Goal: Information Seeking & Learning: Check status

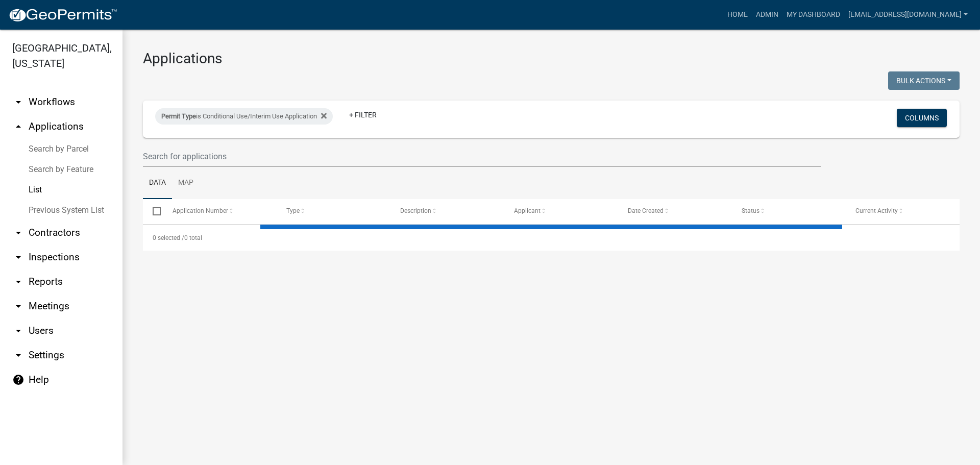
select select "2: 50"
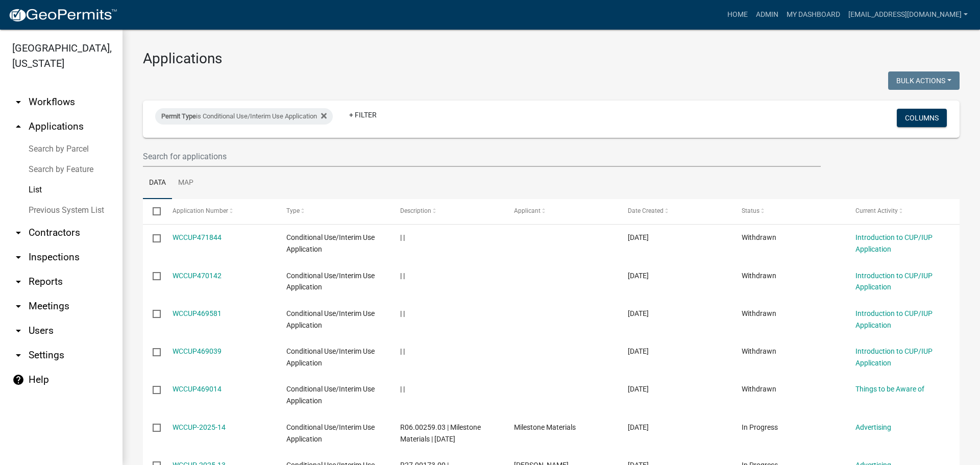
click at [51, 279] on link "arrow_drop_down Reports" at bounding box center [61, 282] width 123 height 25
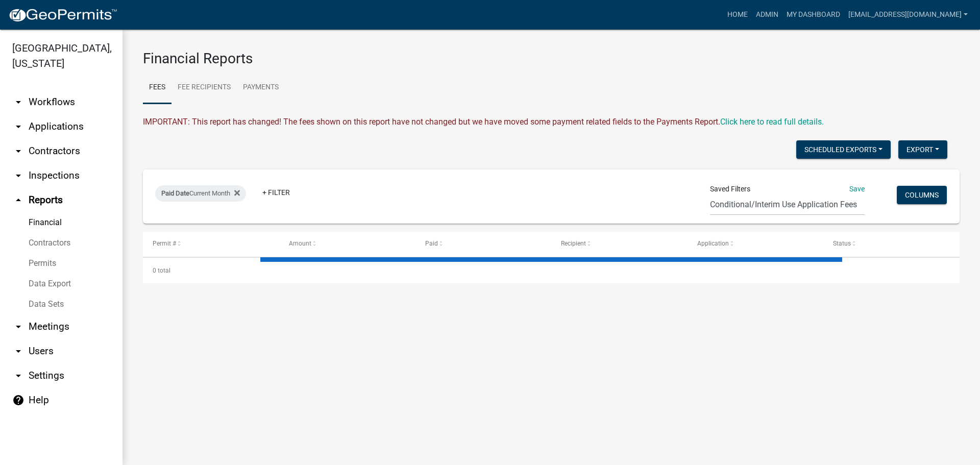
click at [46, 300] on link "Data Sets" at bounding box center [61, 304] width 123 height 20
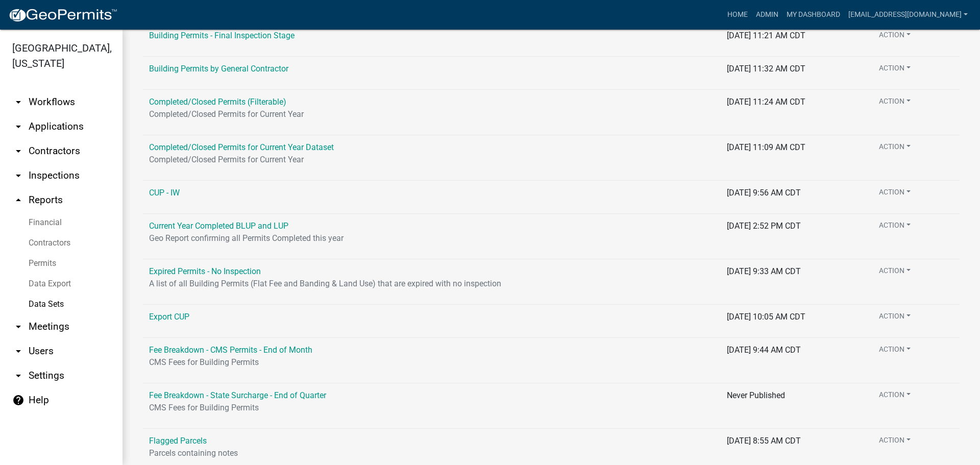
scroll to position [306, 0]
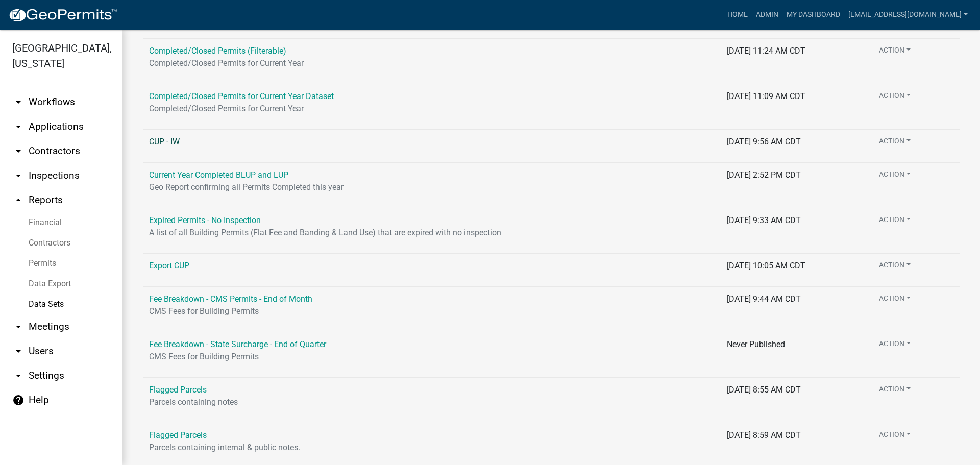
click at [164, 140] on link "CUP - IW" at bounding box center [164, 142] width 31 height 10
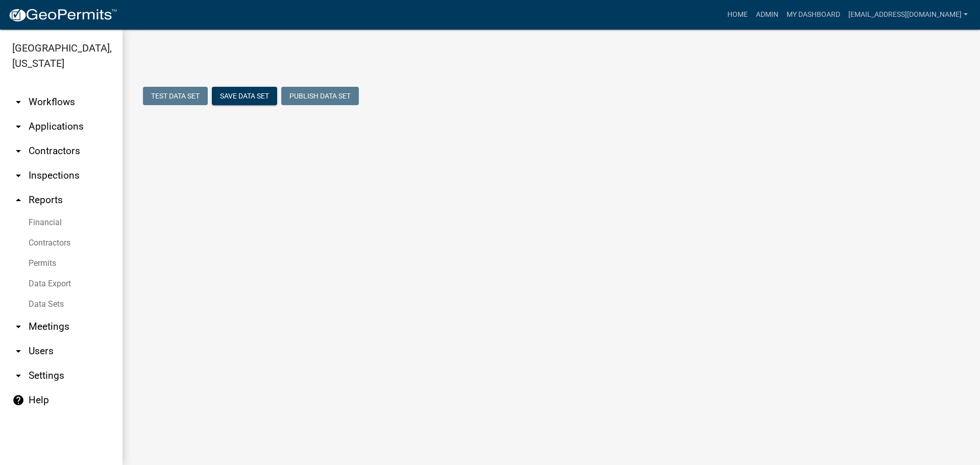
select select "Application Number"
select select "e0e2ad87-2b85-4e07-a817-d8a9ddfe680c"
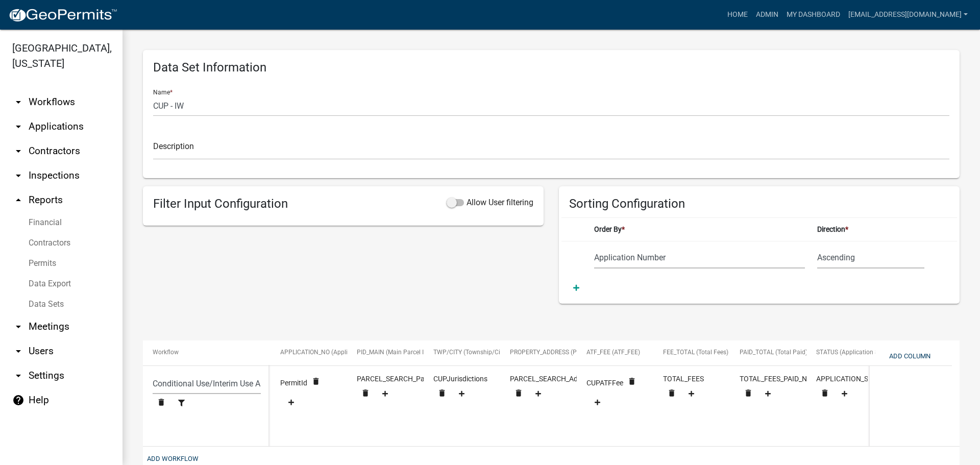
scroll to position [64, 0]
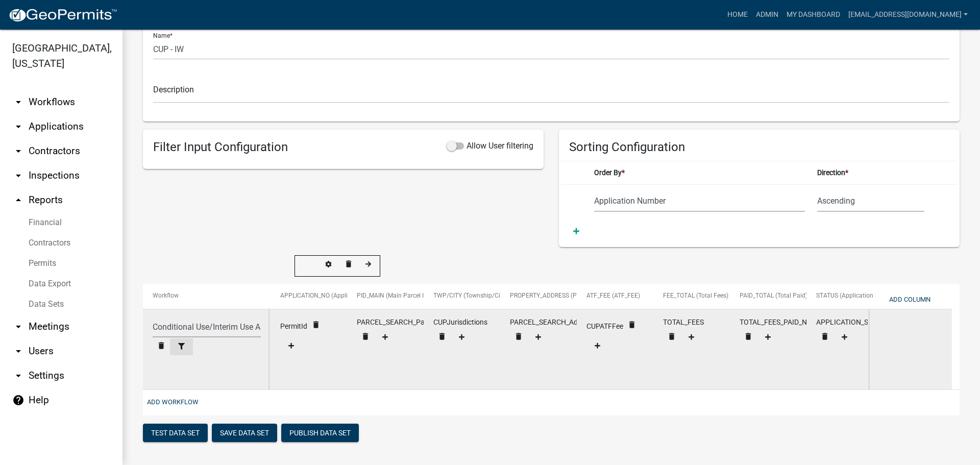
click at [182, 338] on button at bounding box center [181, 346] width 23 height 17
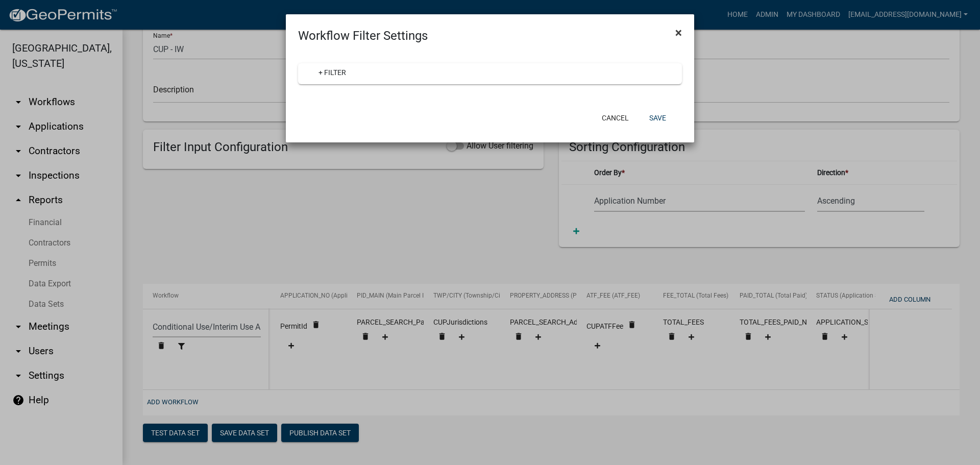
click at [680, 32] on span "×" at bounding box center [678, 33] width 7 height 14
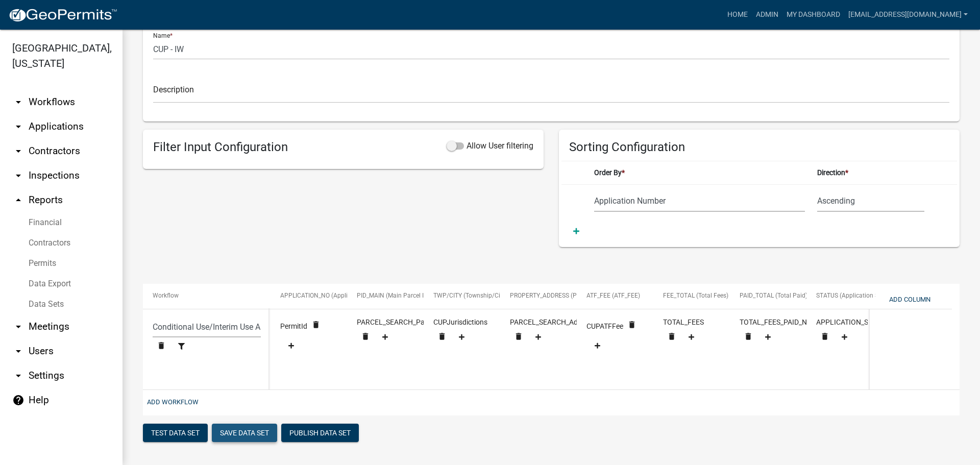
click at [255, 429] on button "Save Data Set" at bounding box center [244, 433] width 65 height 18
select select "Application Number"
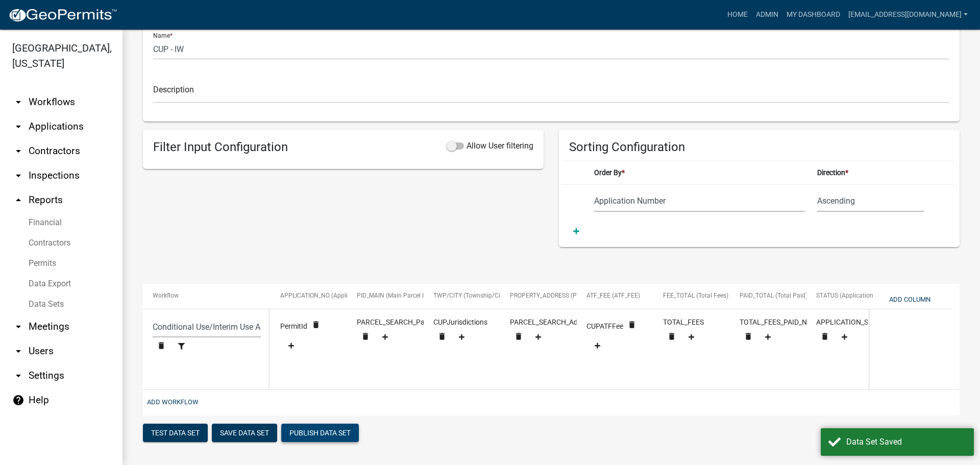
click at [316, 429] on button "Publish Data Set" at bounding box center [320, 433] width 78 height 18
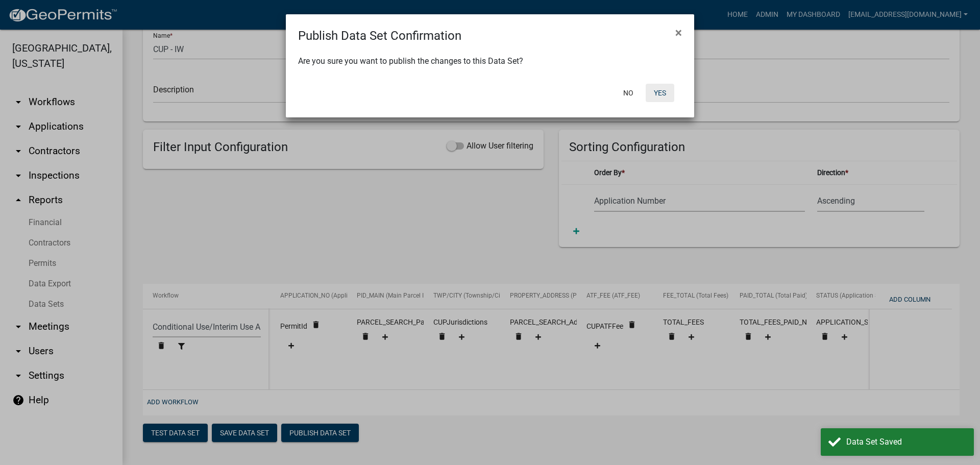
click at [652, 89] on button "Yes" at bounding box center [660, 93] width 29 height 18
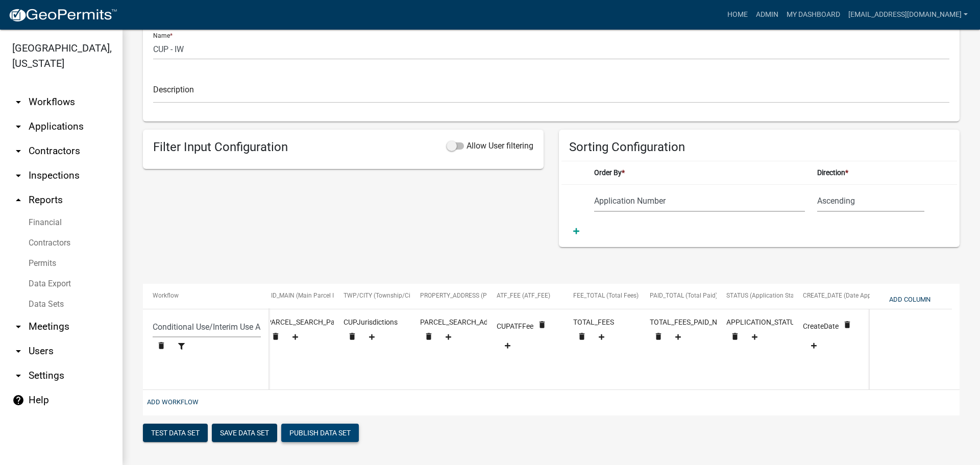
scroll to position [0, 79]
click at [320, 436] on button "Publish Data Set" at bounding box center [320, 433] width 78 height 18
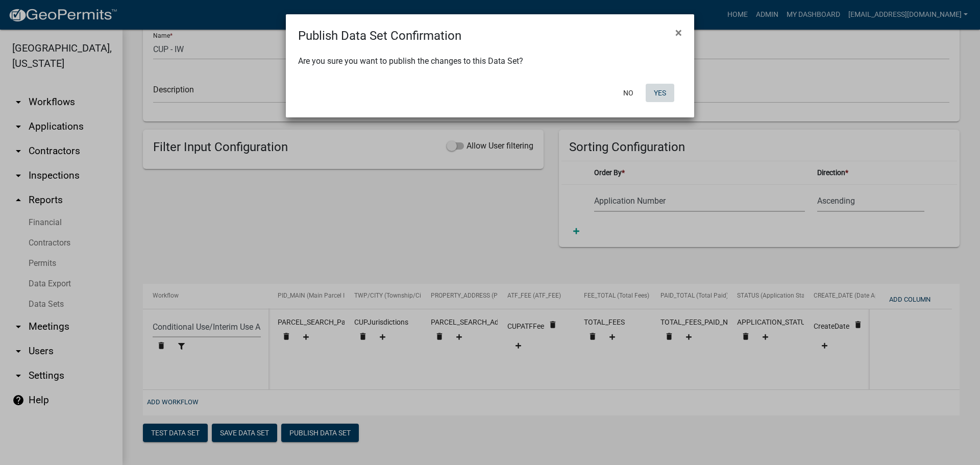
click at [665, 94] on button "Yes" at bounding box center [660, 93] width 29 height 18
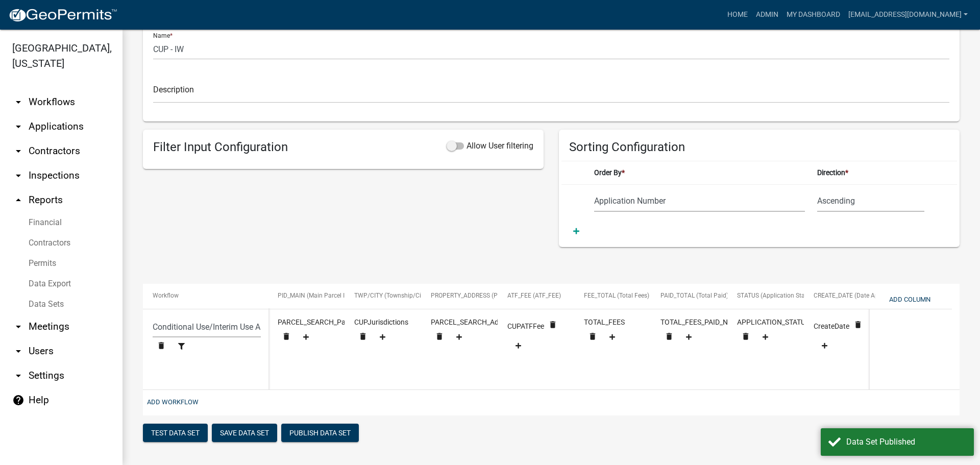
click at [47, 281] on link "Data Export" at bounding box center [61, 284] width 123 height 20
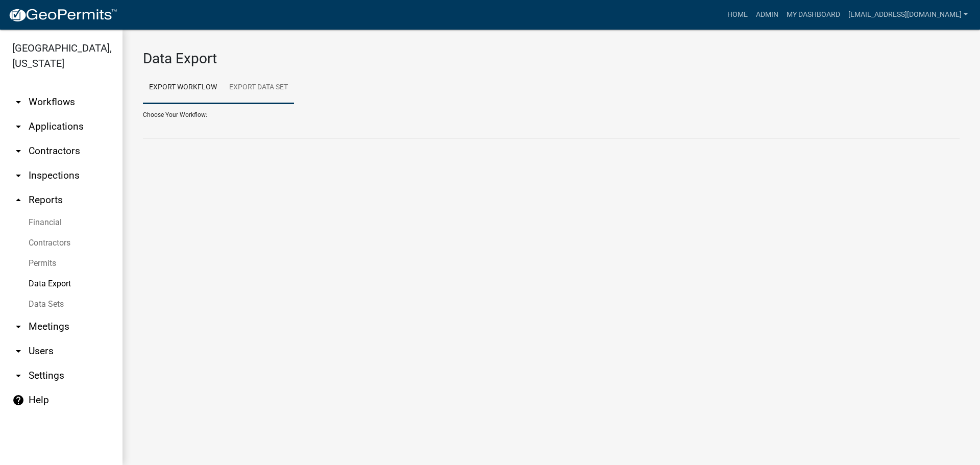
click at [267, 80] on link "Export Data Set" at bounding box center [258, 87] width 71 height 33
click at [186, 124] on select "All Building Permits All Contractors Ball in Court Building Permits - Final Ins…" at bounding box center [551, 128] width 817 height 21
select select "8: 227f9088-23c0-498b-968f-78d223705368"
click at [143, 118] on select "All Building Permits All Contractors Ball in Court Building Permits - Final Ins…" at bounding box center [551, 128] width 817 height 21
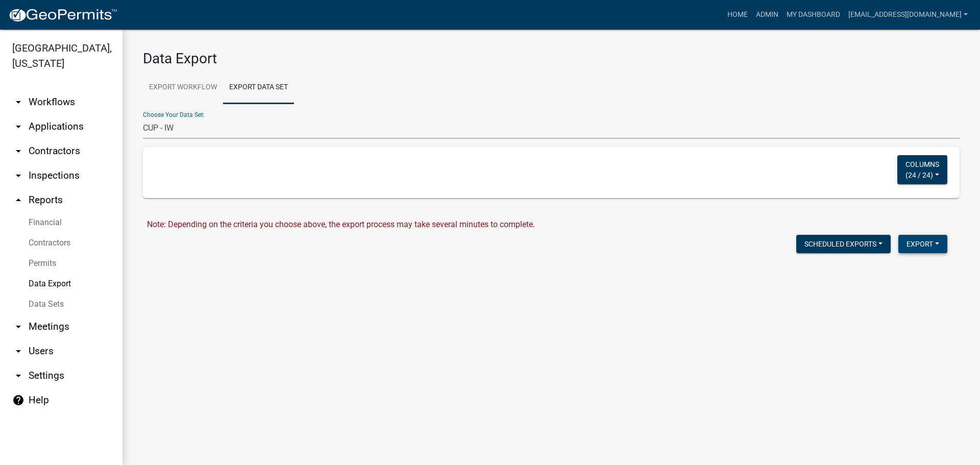
click at [914, 242] on button "Export" at bounding box center [922, 244] width 49 height 18
click at [890, 271] on button "Excel Format (.xlsx)" at bounding box center [899, 270] width 95 height 25
click at [172, 267] on link "Download CUP - IW.xlsx" at bounding box center [189, 266] width 85 height 10
click at [50, 121] on link "arrow_drop_down Applications" at bounding box center [61, 126] width 123 height 25
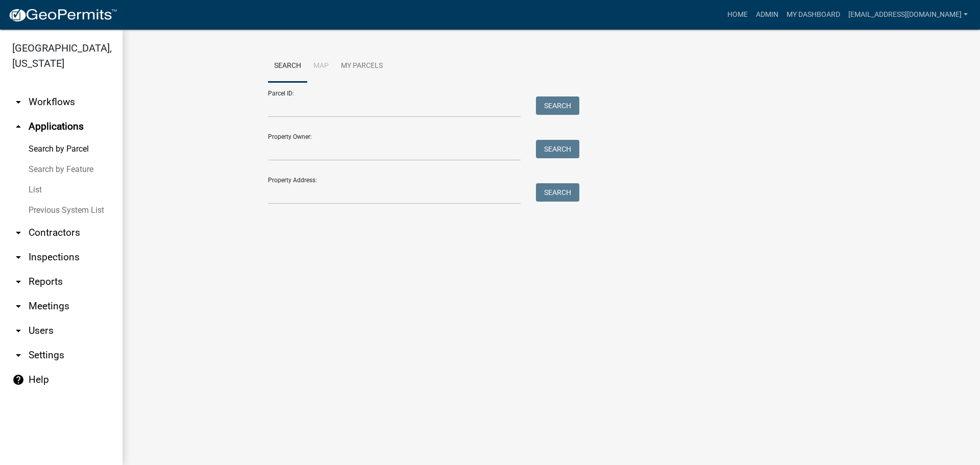
click at [36, 189] on link "List" at bounding box center [61, 190] width 123 height 20
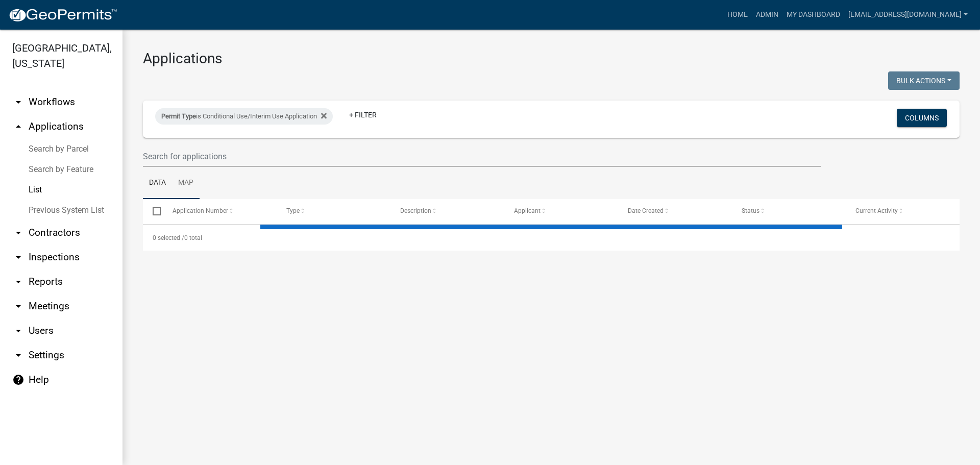
select select "2: 50"
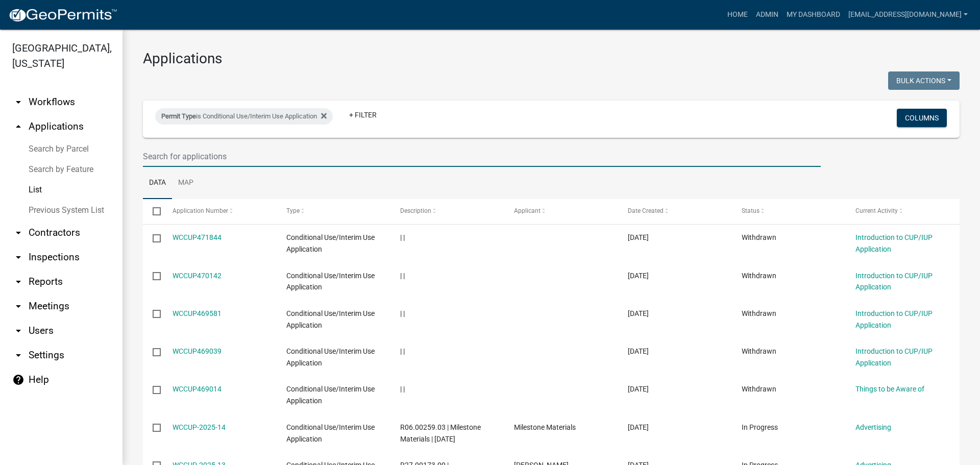
click at [219, 155] on input "text" at bounding box center [482, 156] width 678 height 21
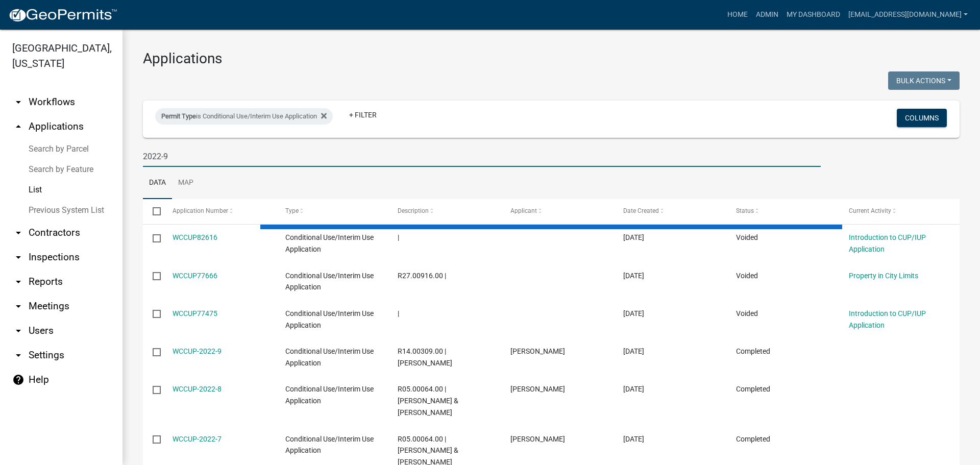
type input "2022-9"
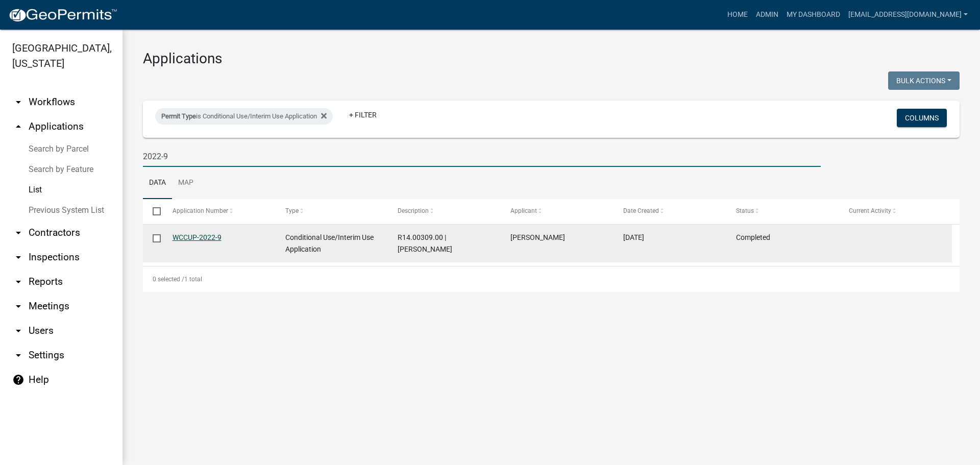
click at [198, 235] on link "WCCUP-2022-9" at bounding box center [197, 237] width 49 height 8
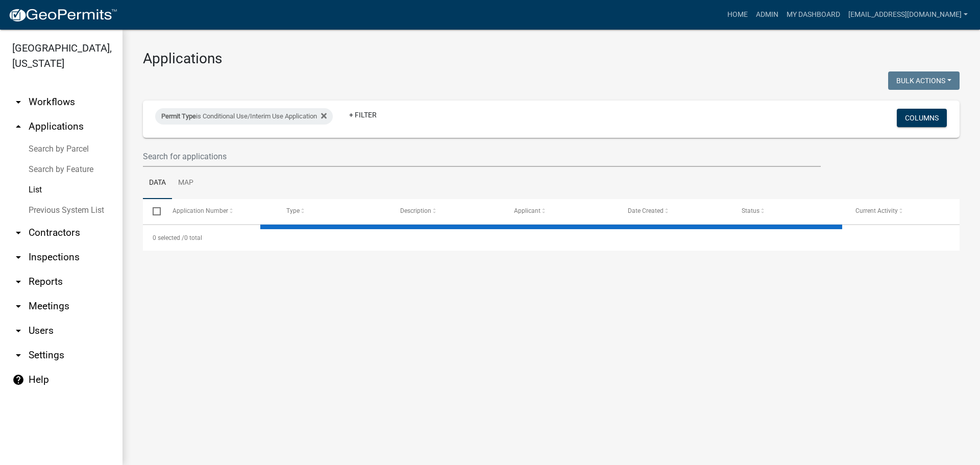
select select "2: 50"
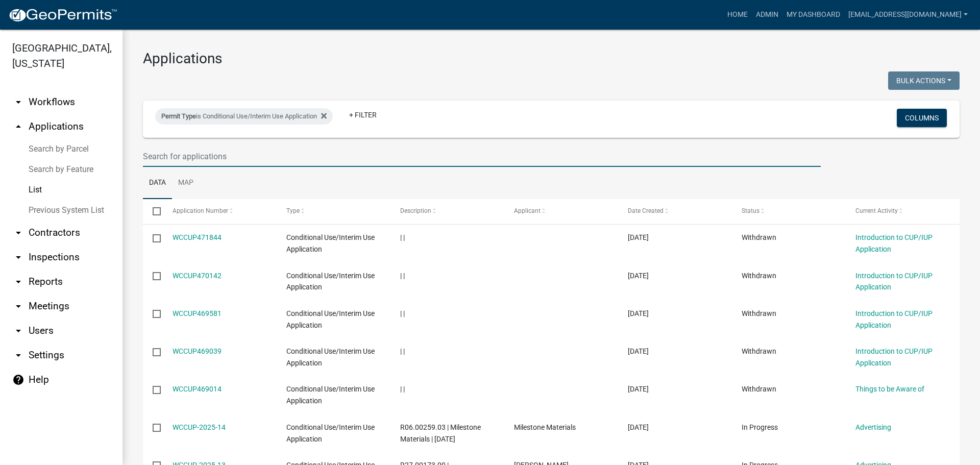
click at [205, 159] on input "text" at bounding box center [482, 156] width 678 height 21
type input "2022-1"
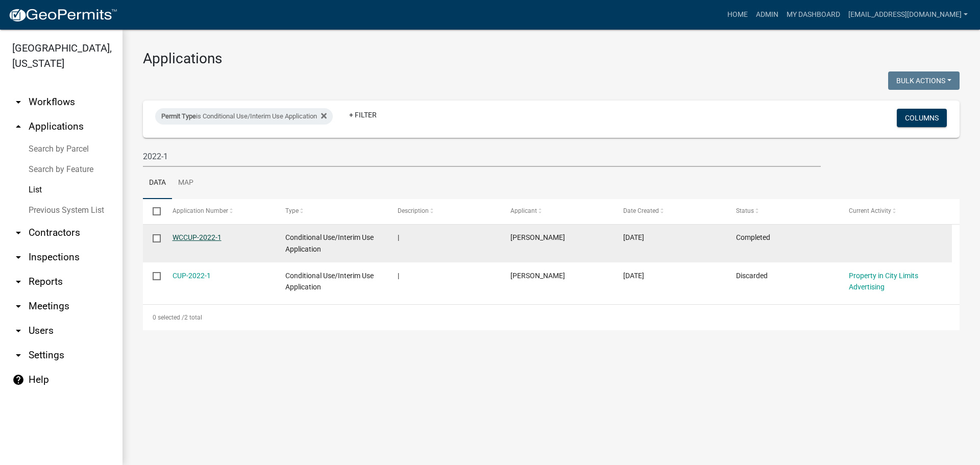
click at [208, 236] on link "WCCUP-2022-1" at bounding box center [197, 237] width 49 height 8
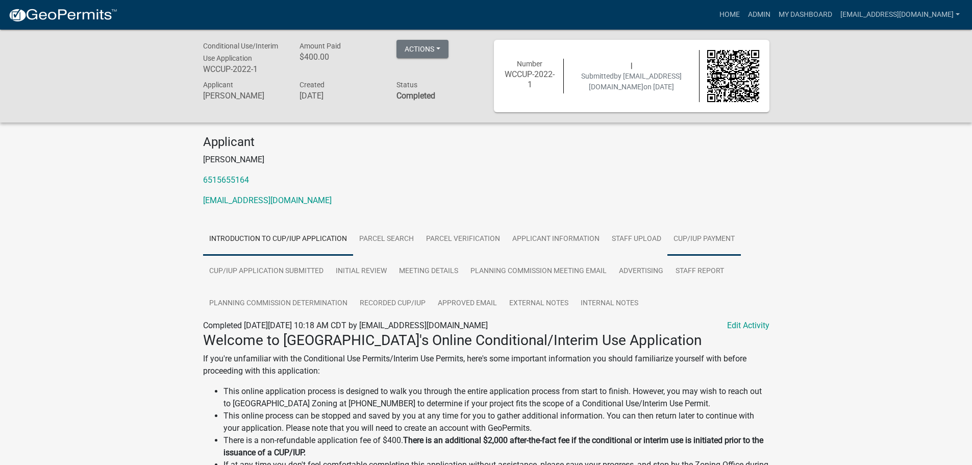
click at [700, 241] on link "CUP/IUP Payment" at bounding box center [705, 239] width 74 height 33
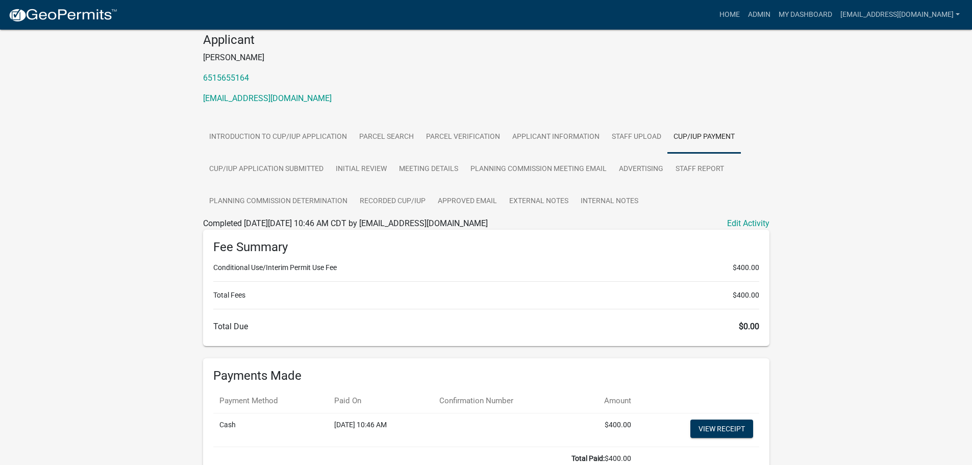
scroll to position [168, 0]
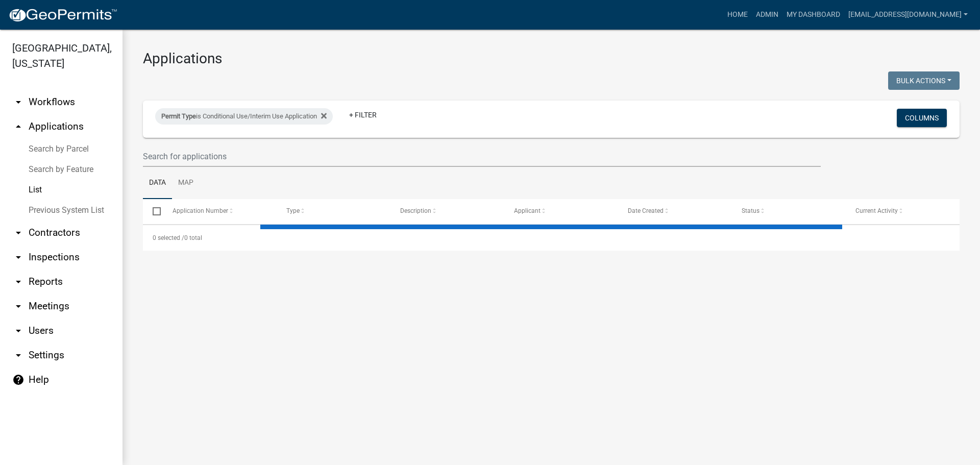
select select "2: 50"
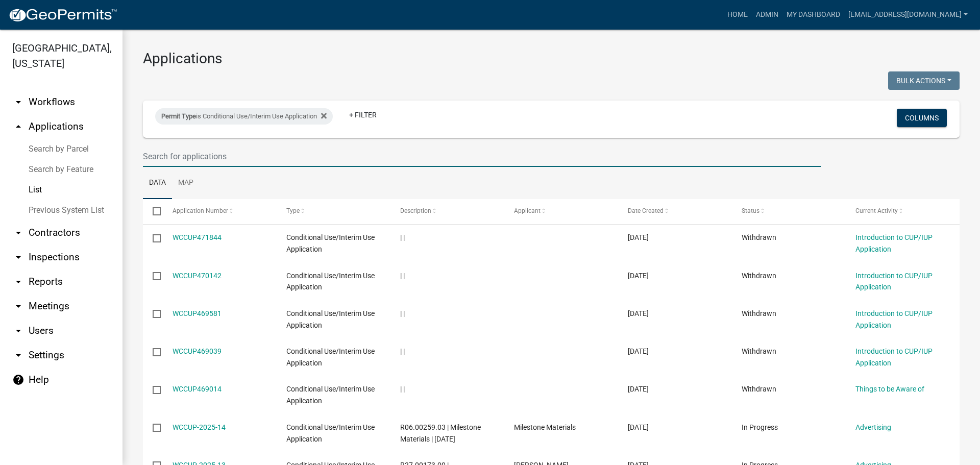
click at [198, 156] on input "text" at bounding box center [482, 156] width 678 height 21
type input "2022-7"
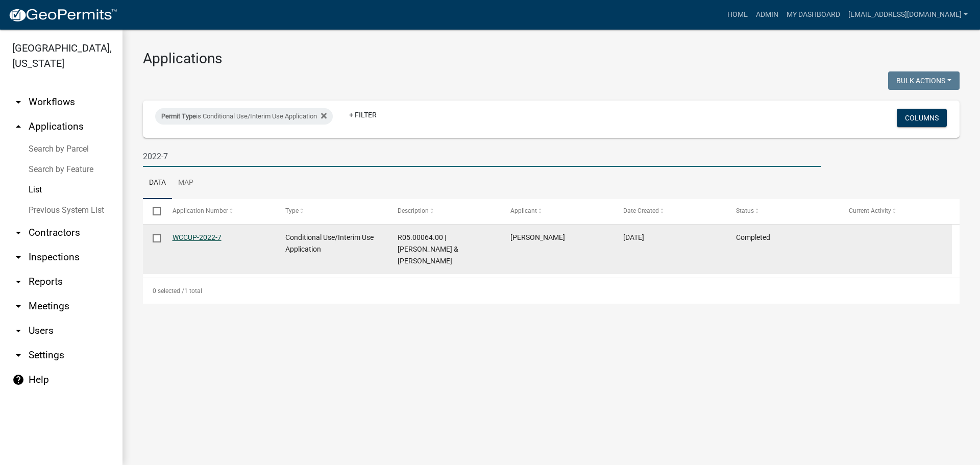
click at [215, 237] on link "WCCUP-2022-7" at bounding box center [197, 237] width 49 height 8
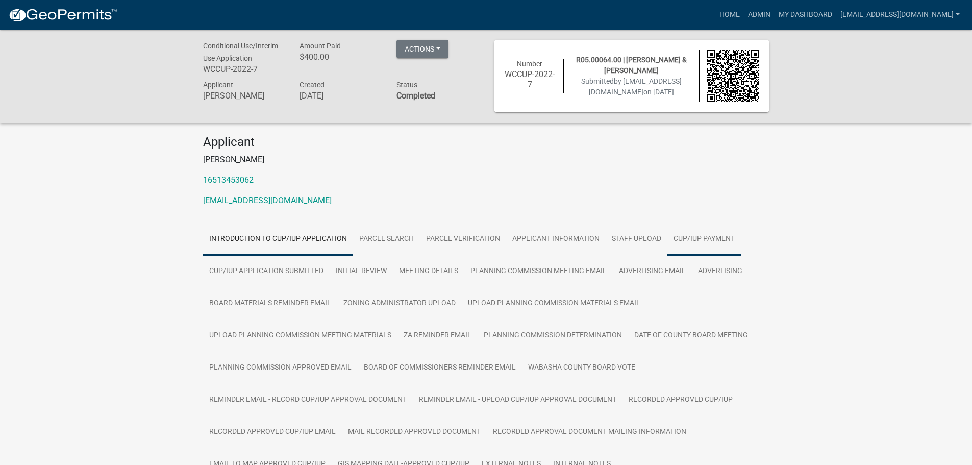
click at [699, 238] on link "CUP/IUP Payment" at bounding box center [705, 239] width 74 height 33
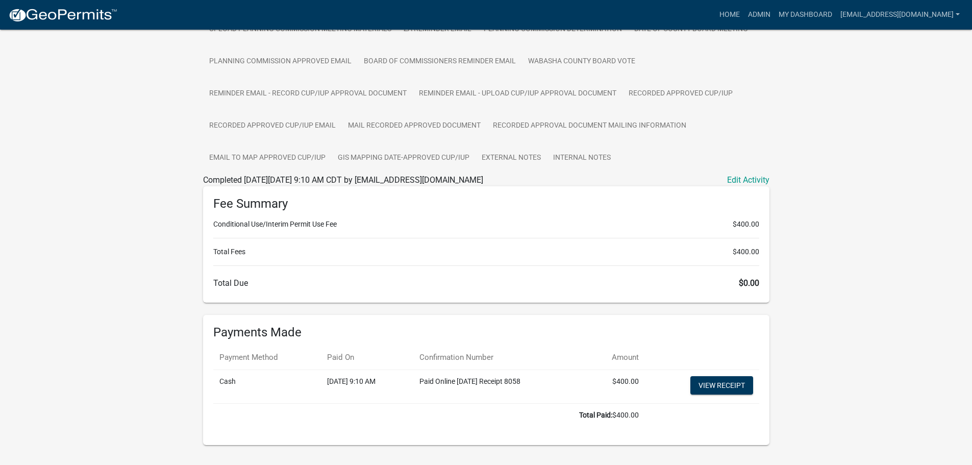
scroll to position [329, 0]
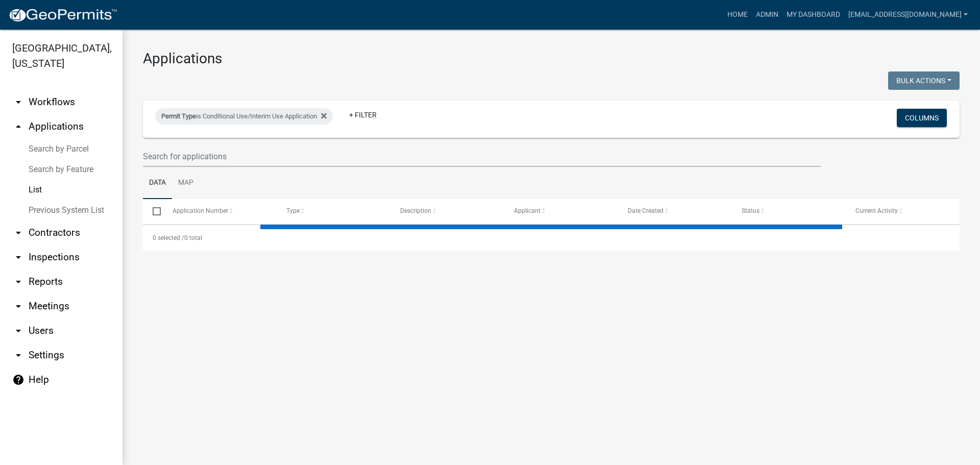
select select "2: 50"
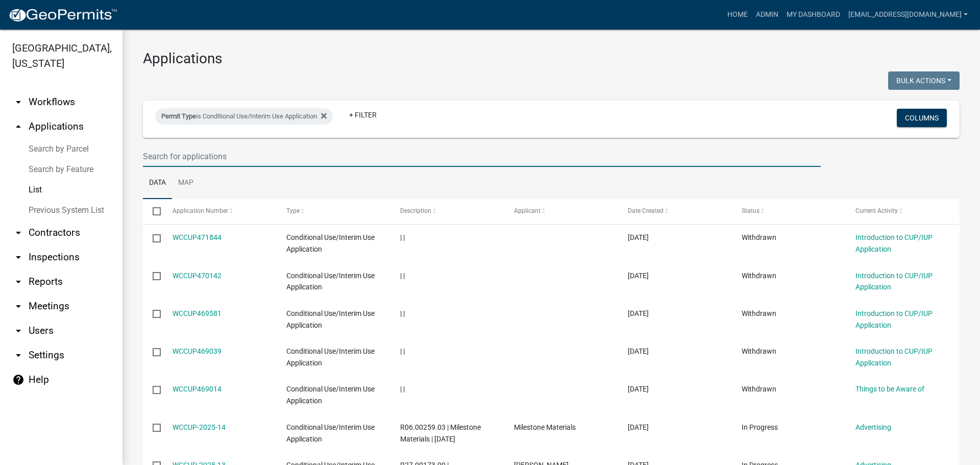
click at [231, 158] on input "text" at bounding box center [482, 156] width 678 height 21
type input "2023-11"
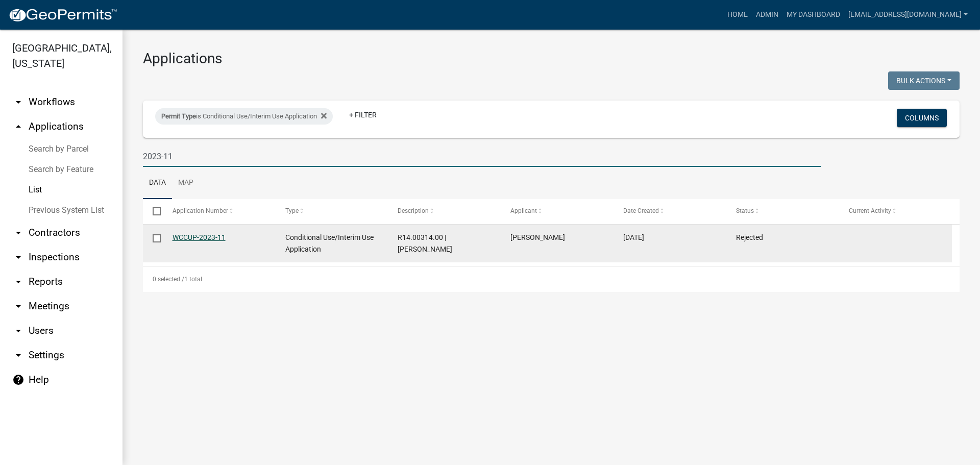
click at [192, 237] on link "WCCUP-2023-11" at bounding box center [199, 237] width 53 height 8
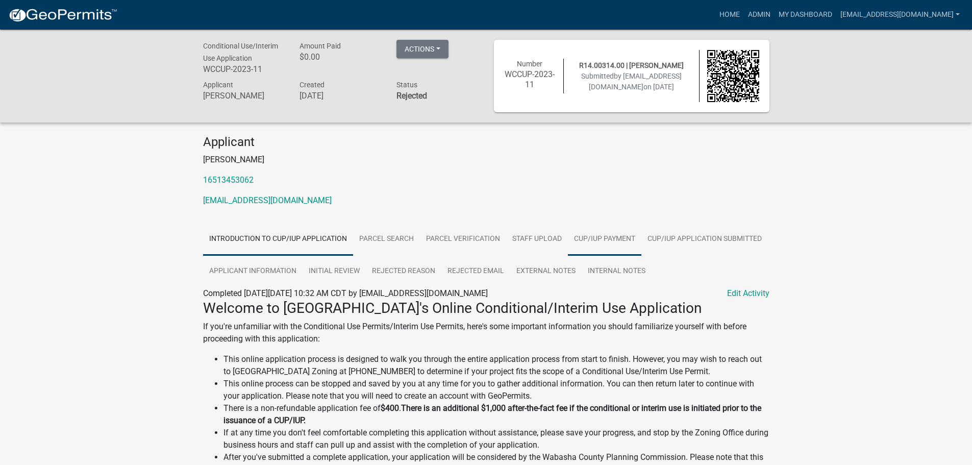
click at [604, 241] on link "CUP/IUP Payment" at bounding box center [605, 239] width 74 height 33
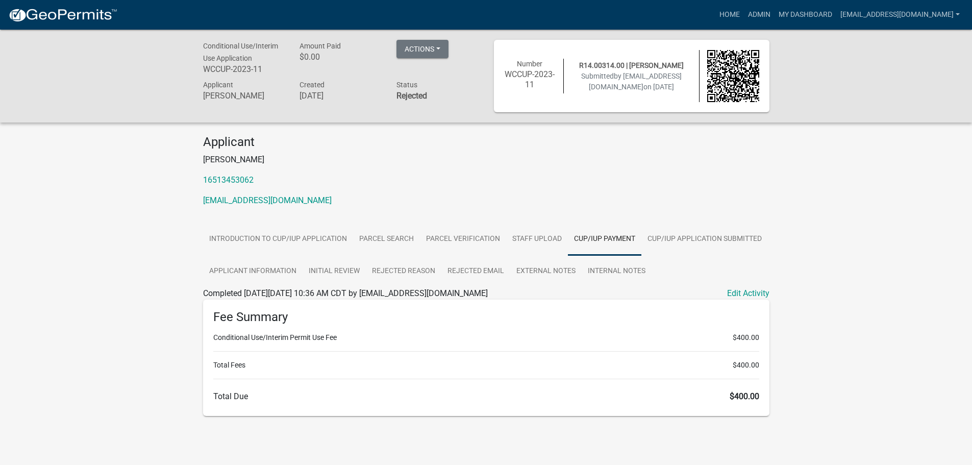
scroll to position [30, 0]
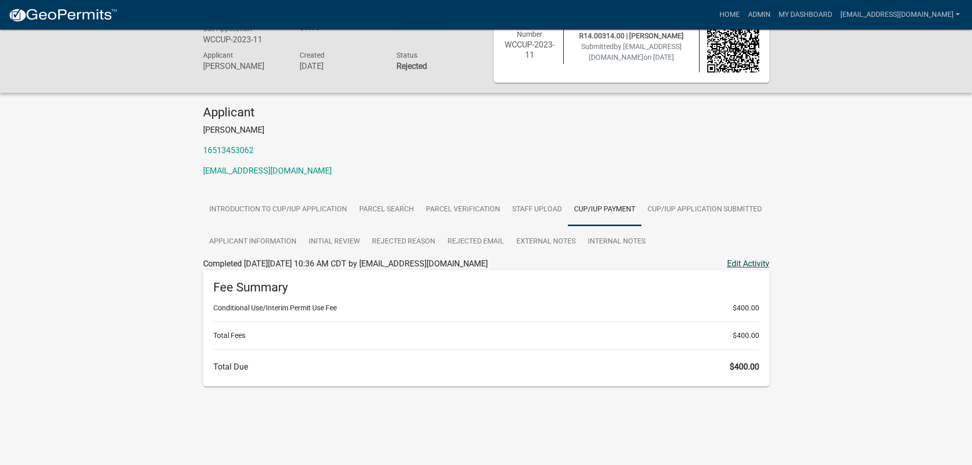
click at [742, 261] on link "Edit Activity" at bounding box center [748, 264] width 42 height 12
select select "1: 0"
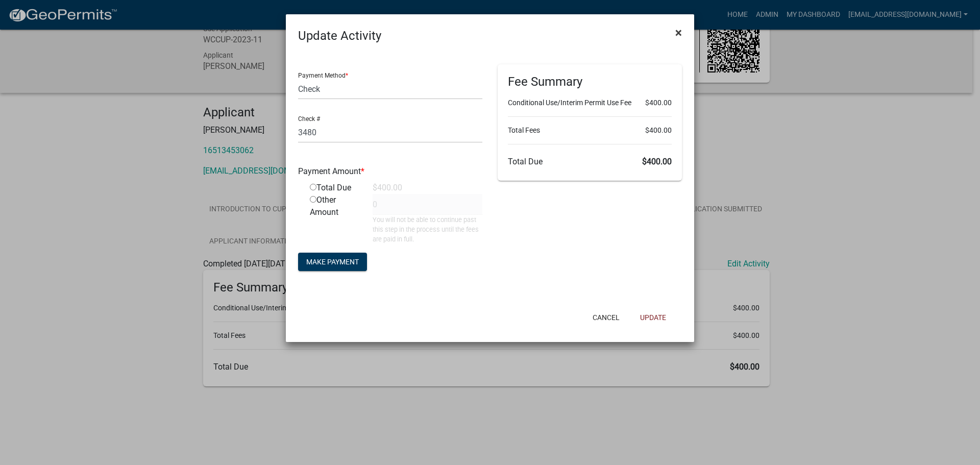
click at [680, 31] on span "×" at bounding box center [678, 33] width 7 height 14
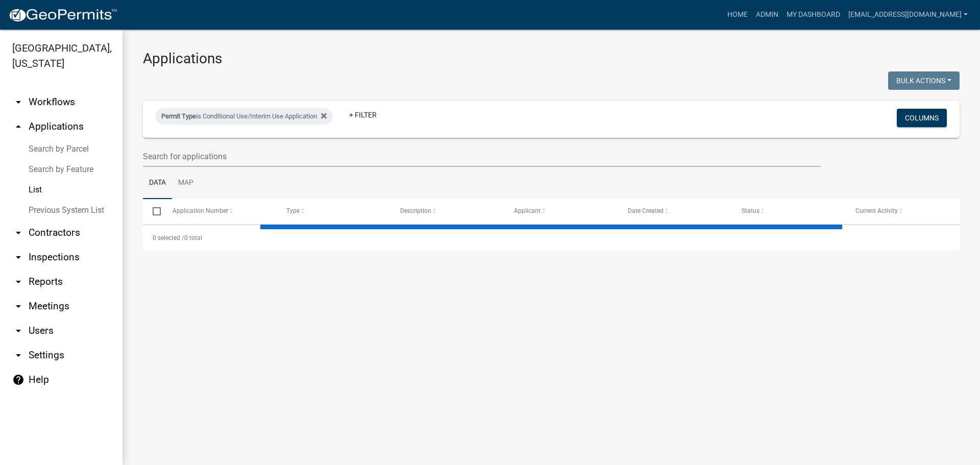
select select "2: 50"
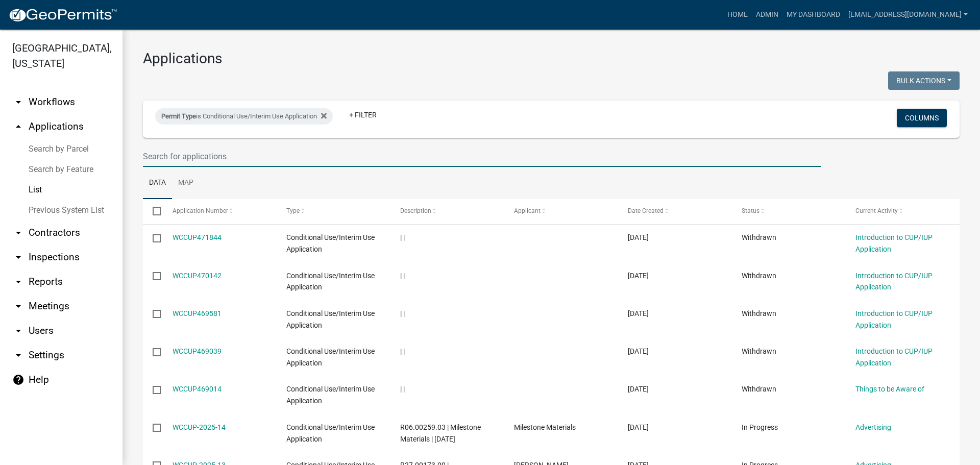
click at [240, 157] on input "text" at bounding box center [482, 156] width 678 height 21
type input "2023-12"
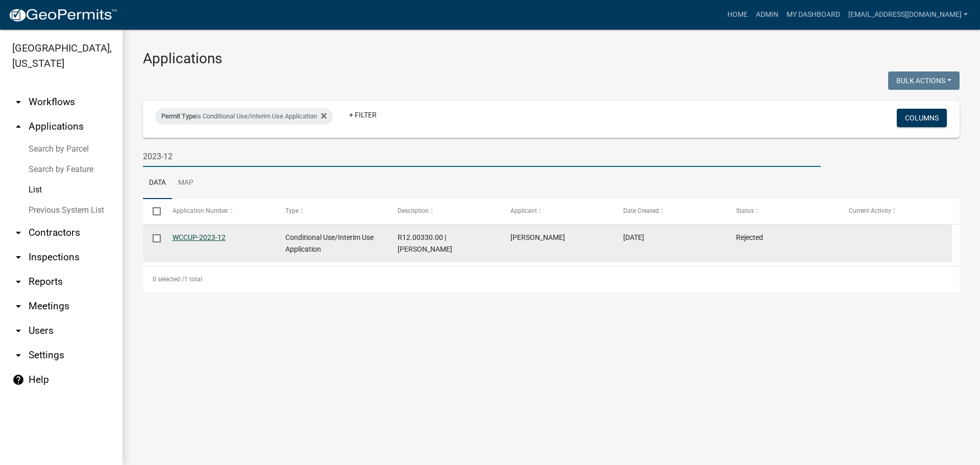
click at [196, 236] on link "WCCUP-2023-12" at bounding box center [199, 237] width 53 height 8
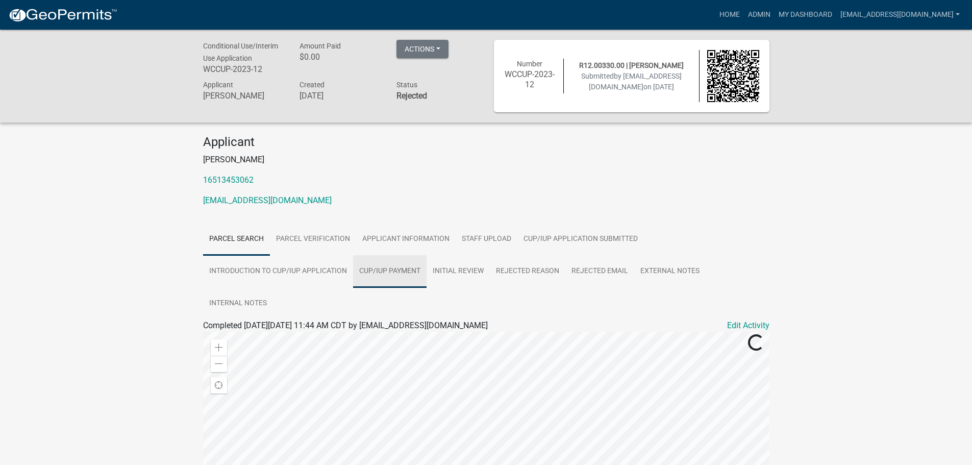
click at [392, 270] on link "CUP/IUP Payment" at bounding box center [390, 271] width 74 height 33
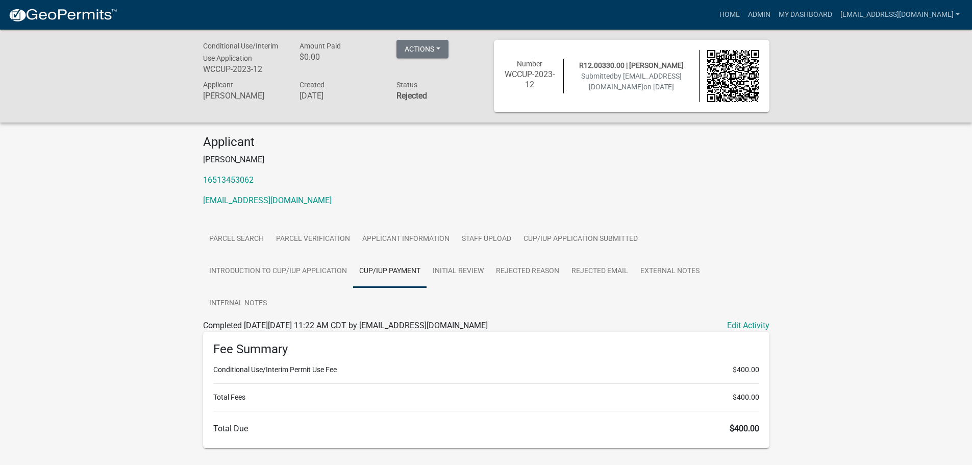
scroll to position [30, 0]
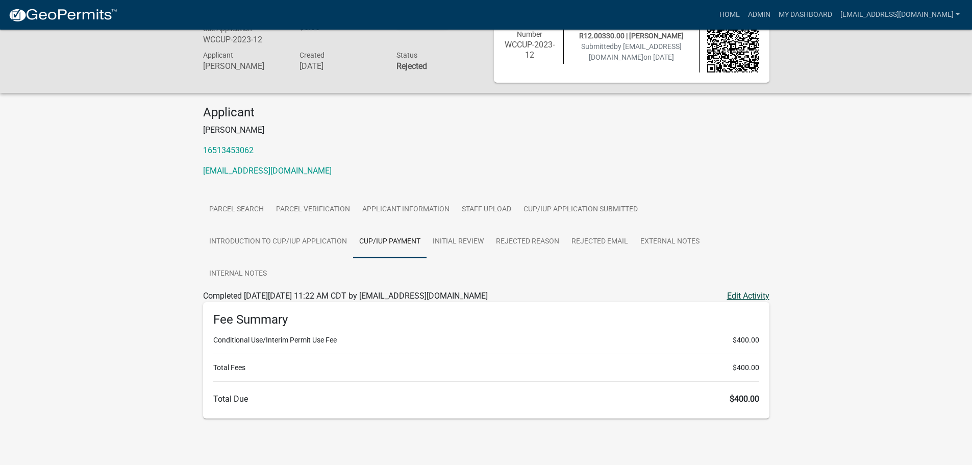
click at [752, 297] on link "Edit Activity" at bounding box center [748, 296] width 42 height 12
select select "1: 0"
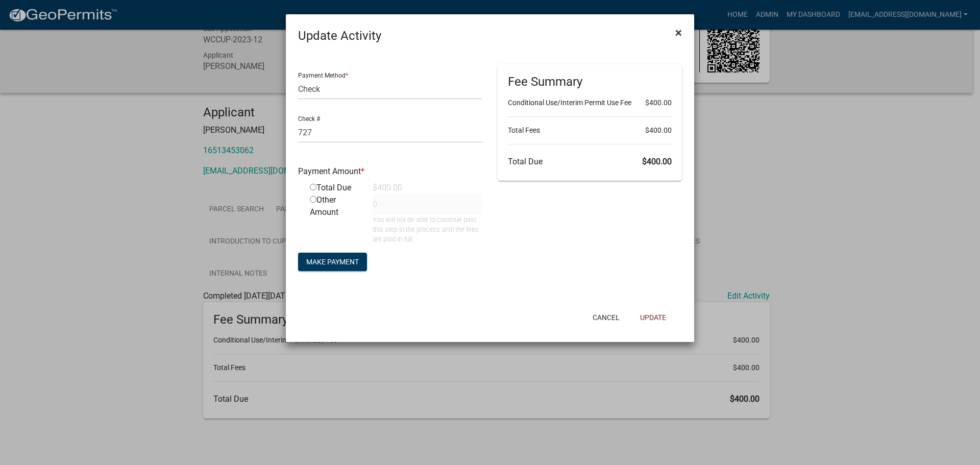
click at [678, 33] on span "×" at bounding box center [678, 33] width 7 height 14
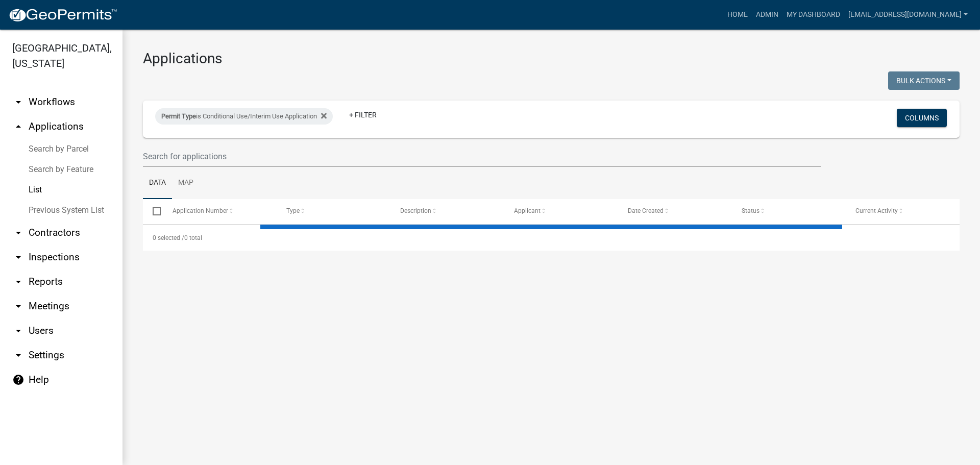
select select "2: 50"
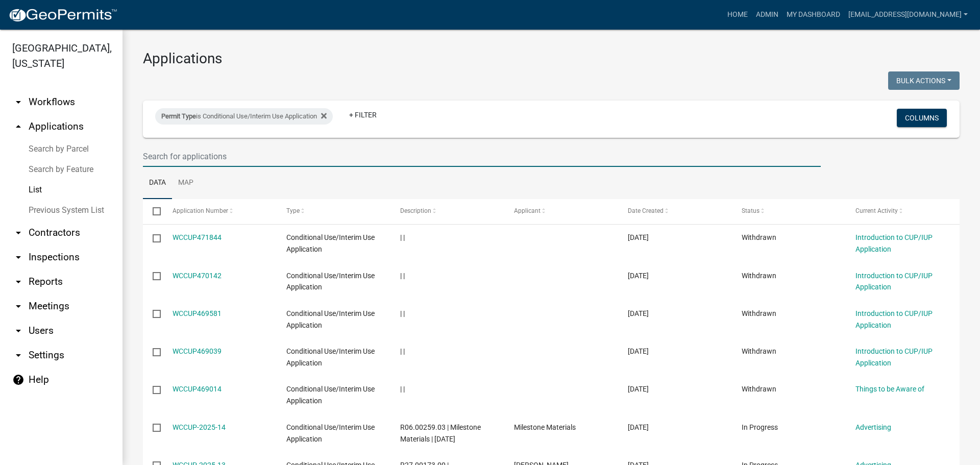
click at [221, 158] on input "text" at bounding box center [482, 156] width 678 height 21
type input "2022-1"
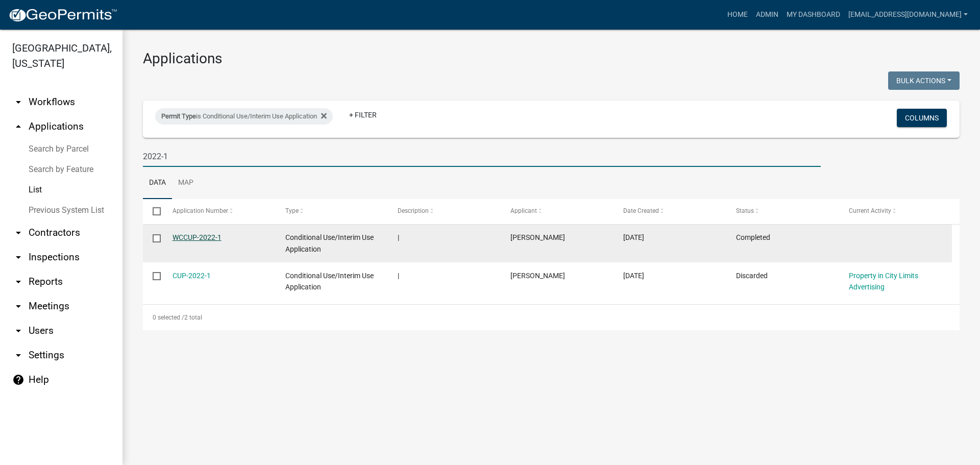
click at [201, 237] on link "WCCUP-2022-1" at bounding box center [197, 237] width 49 height 8
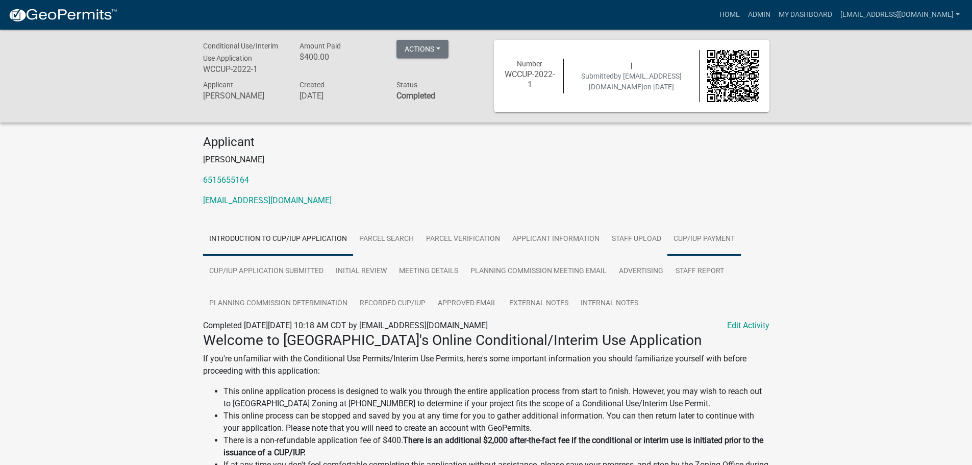
click at [681, 236] on link "CUP/IUP Payment" at bounding box center [705, 239] width 74 height 33
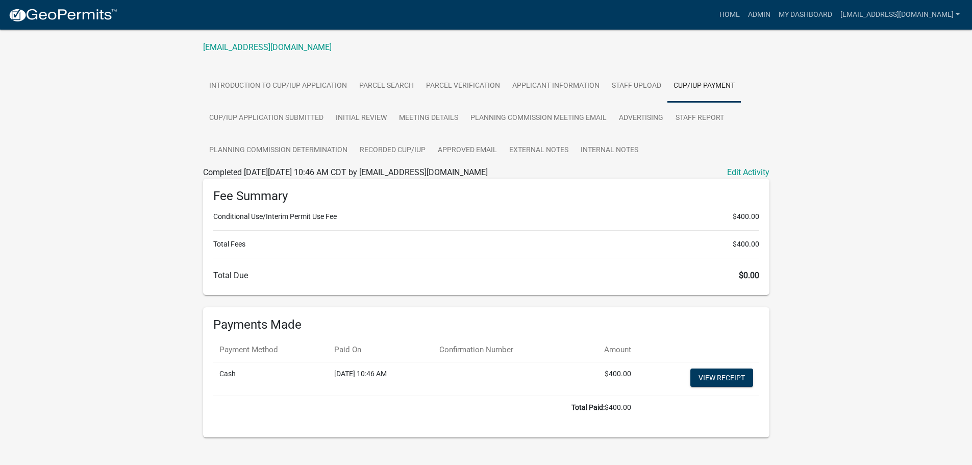
scroll to position [168, 0]
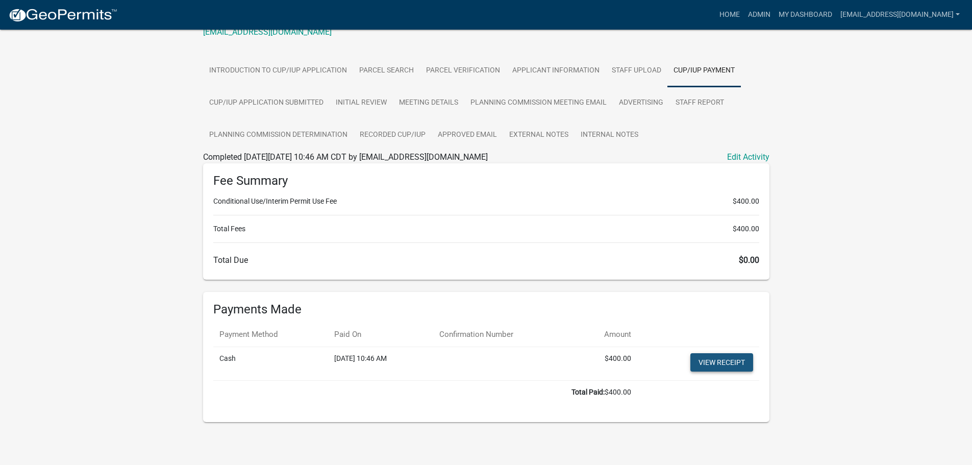
click at [720, 362] on link "View receipt" at bounding box center [722, 362] width 63 height 18
click at [749, 157] on link "Edit Activity" at bounding box center [748, 157] width 42 height 12
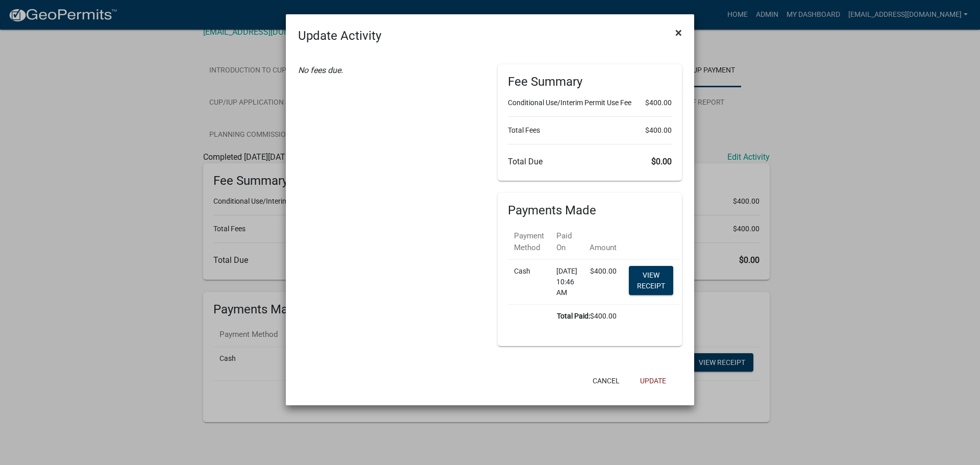
click at [678, 32] on span "×" at bounding box center [678, 33] width 7 height 14
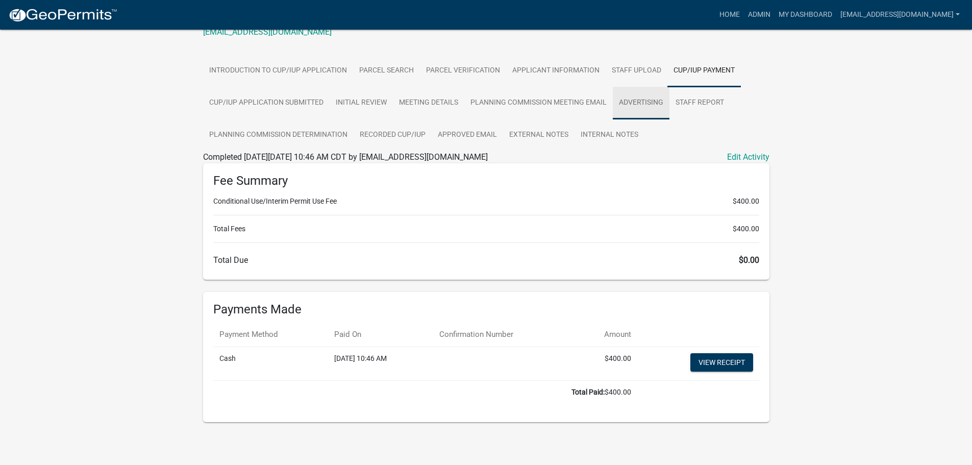
click at [645, 101] on link "Advertising" at bounding box center [641, 103] width 57 height 33
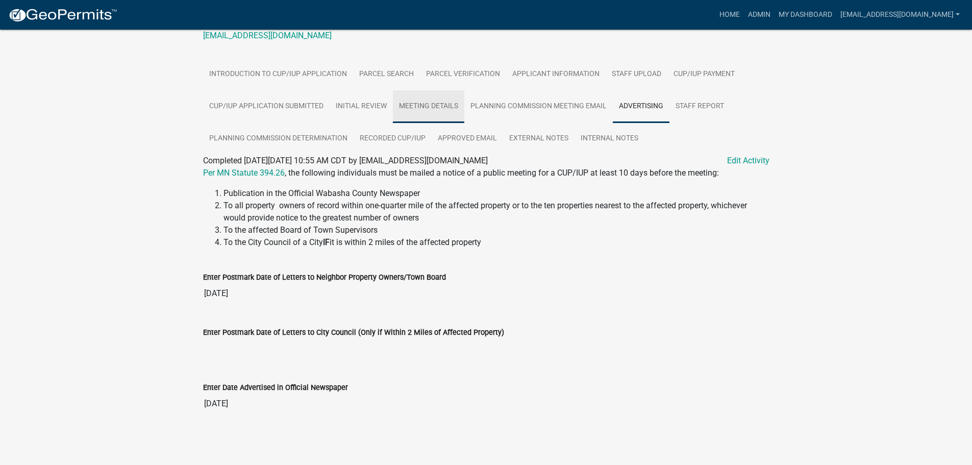
click at [420, 106] on link "Meeting Details" at bounding box center [428, 106] width 71 height 33
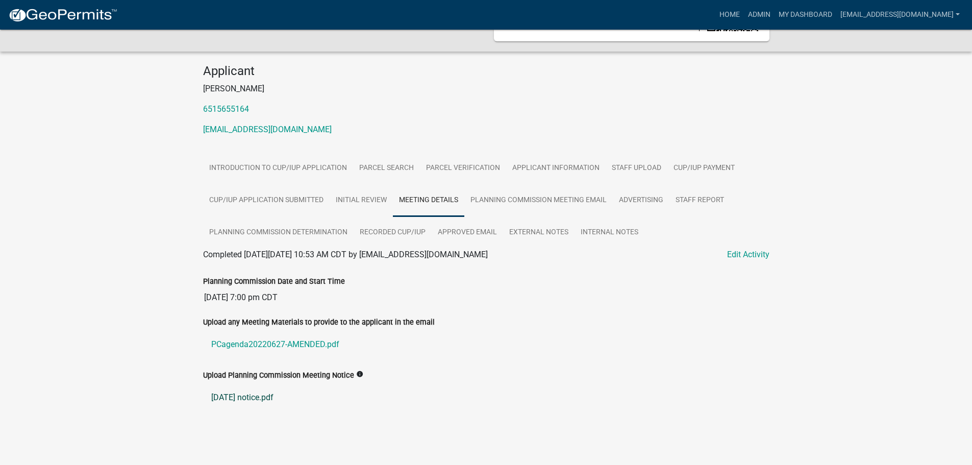
click at [251, 397] on link "[DATE] notice.pdf" at bounding box center [486, 397] width 567 height 25
click at [257, 229] on link "Planning Commission Determination" at bounding box center [278, 232] width 151 height 33
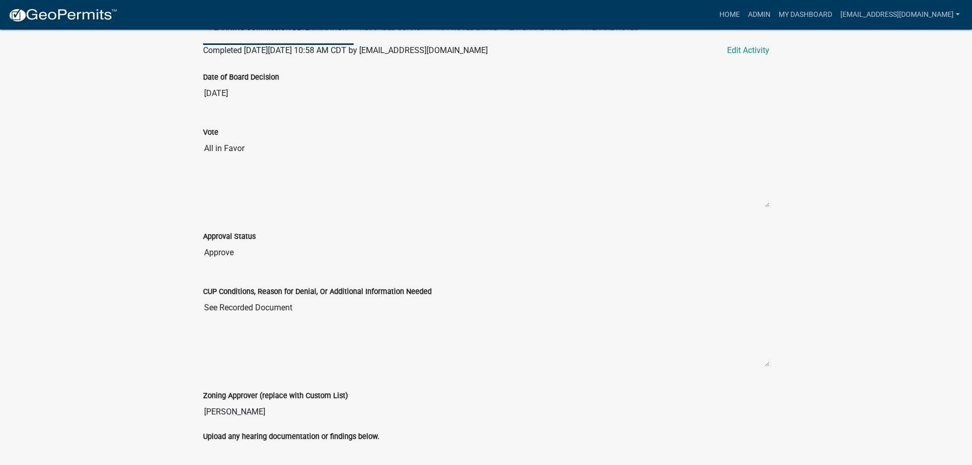
scroll to position [0, 0]
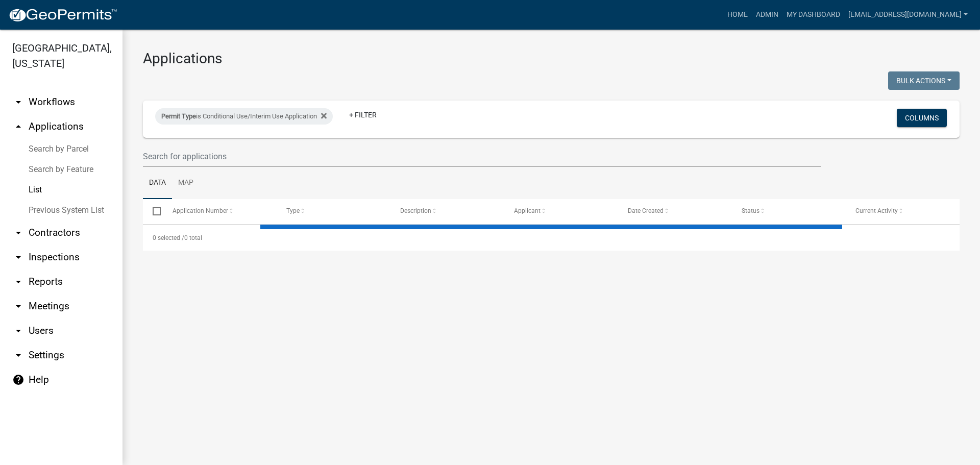
select select "2: 50"
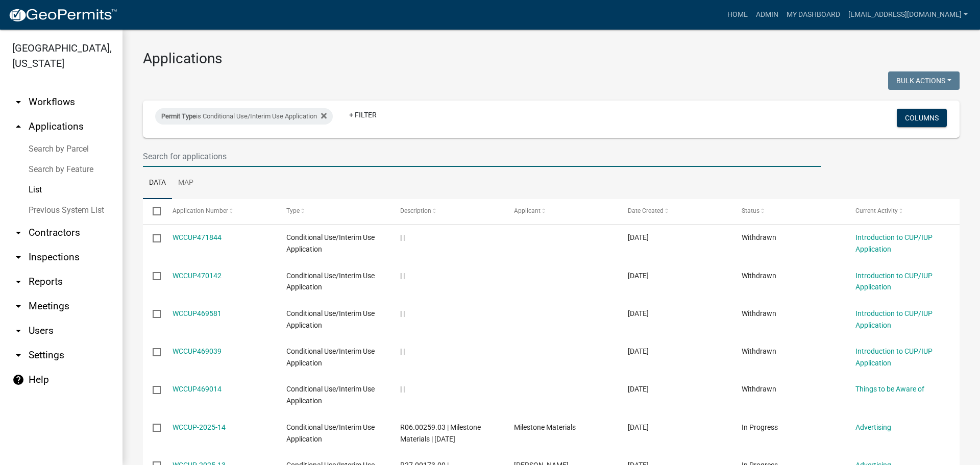
click at [253, 154] on input "text" at bounding box center [482, 156] width 678 height 21
type input "2022-2"
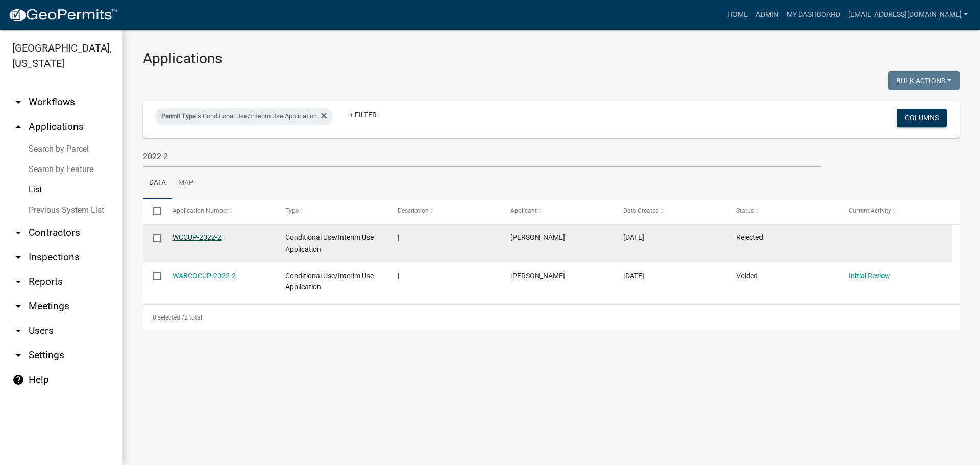
click at [192, 235] on link "WCCUP-2022-2" at bounding box center [197, 237] width 49 height 8
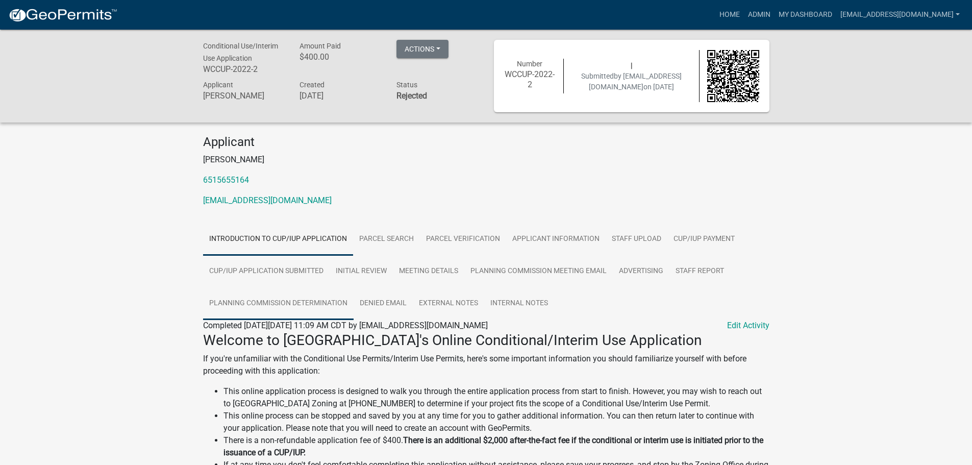
click at [308, 301] on link "Planning Commission Determination" at bounding box center [278, 303] width 151 height 33
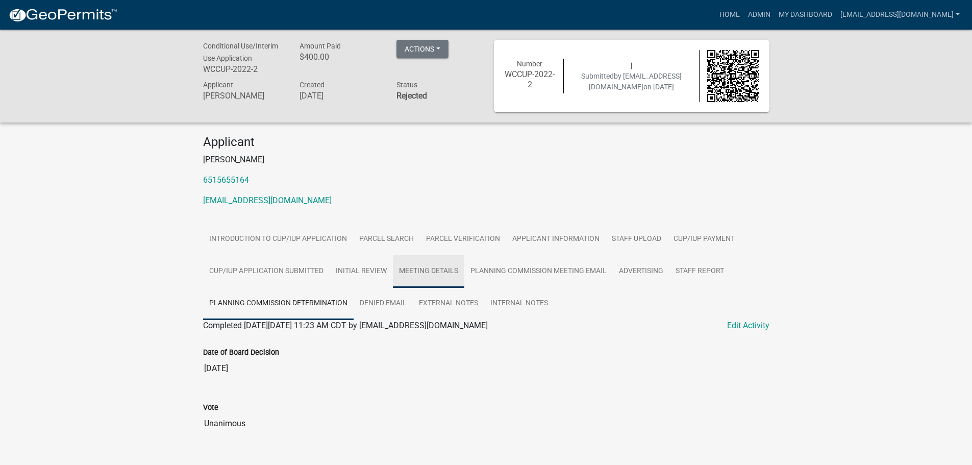
click at [427, 269] on link "Meeting Details" at bounding box center [428, 271] width 71 height 33
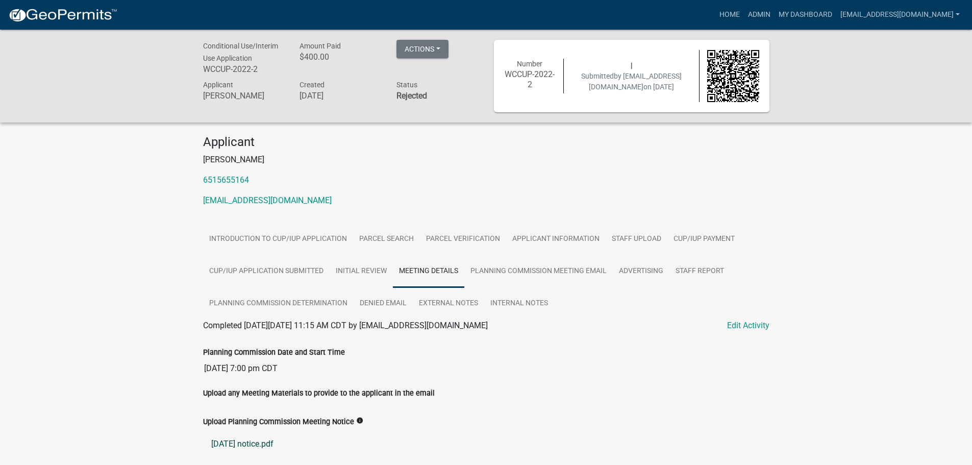
click at [259, 446] on link "[DATE] notice.pdf" at bounding box center [486, 444] width 567 height 25
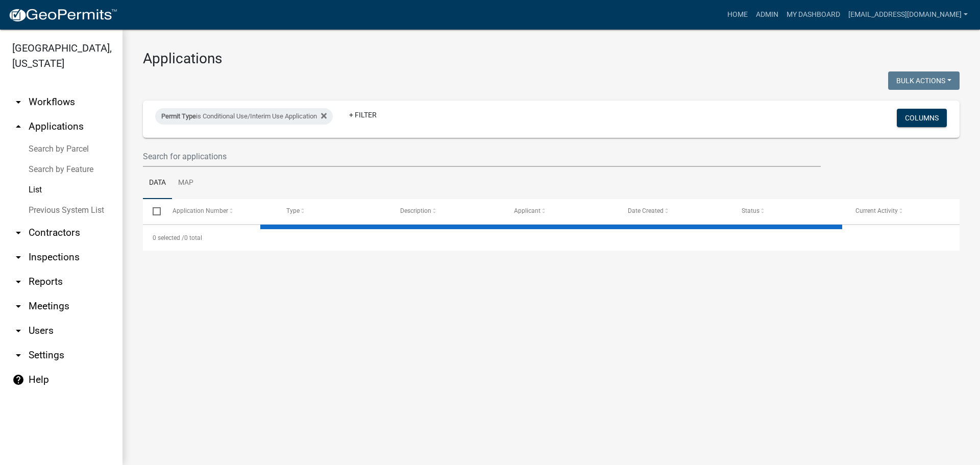
select select "2: 50"
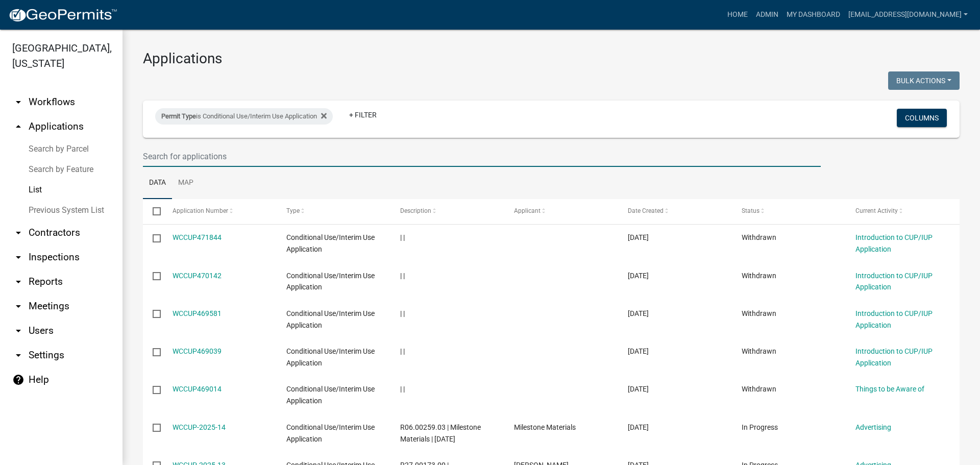
click at [204, 156] on input "text" at bounding box center [482, 156] width 678 height 21
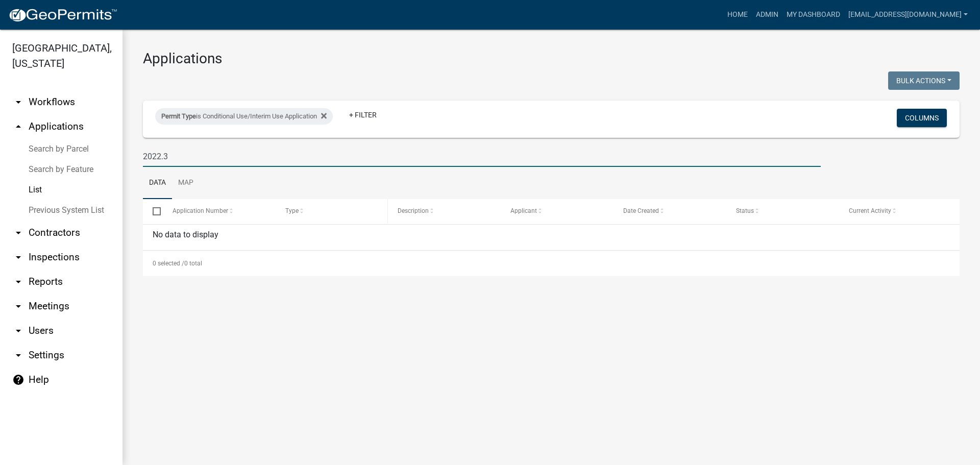
drag, startPoint x: 176, startPoint y: 158, endPoint x: 322, endPoint y: 206, distance: 153.8
click at [114, 166] on div "[GEOGRAPHIC_DATA], [US_STATE] arrow_drop_down Workflows List arrow_drop_up Appl…" at bounding box center [490, 247] width 980 height 435
type input "2022-3"
